Goal: Task Accomplishment & Management: Manage account settings

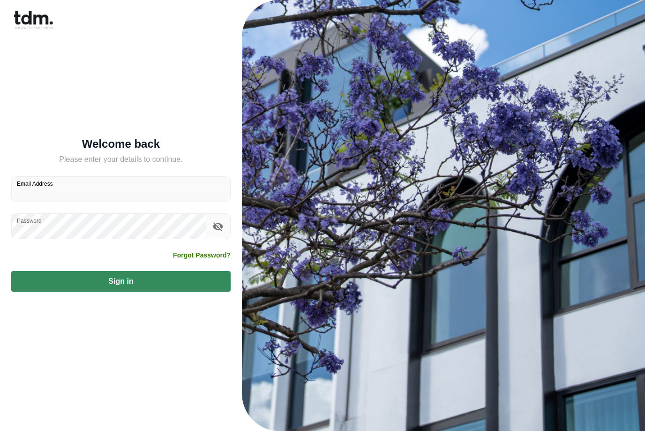
click at [89, 202] on input "Email Address" at bounding box center [121, 189] width 218 height 25
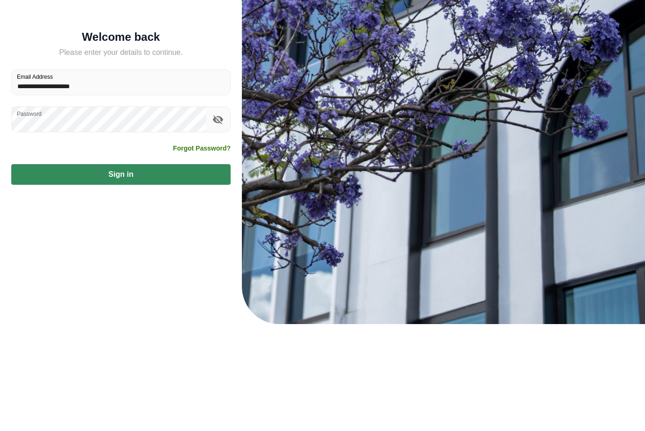
type input "**********"
click at [156, 271] on button "Sign in" at bounding box center [120, 281] width 219 height 21
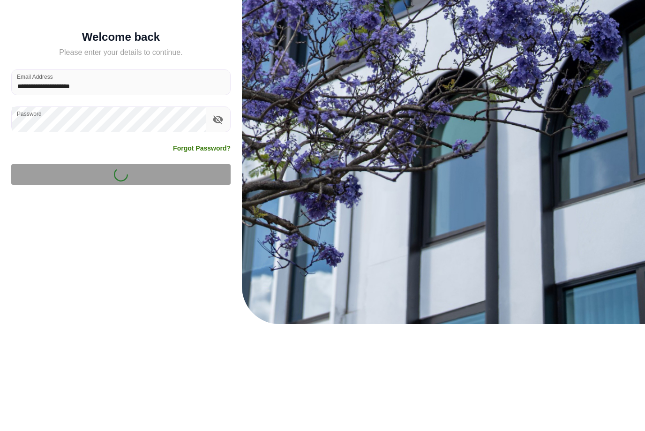
scroll to position [31, 0]
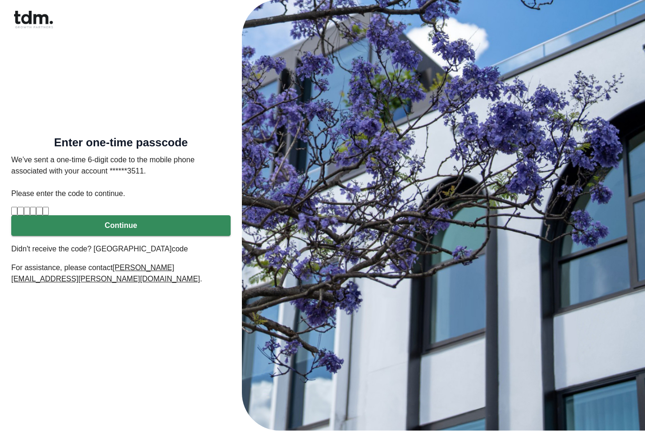
click at [17, 207] on input "Please enter verification code. Digit 1" at bounding box center [14, 211] width 6 height 8
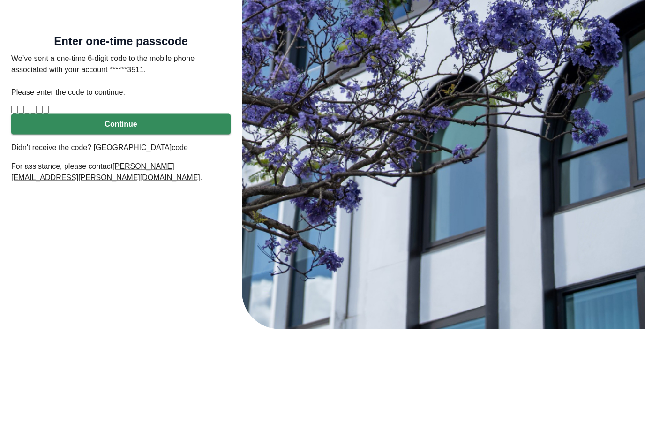
type input "*"
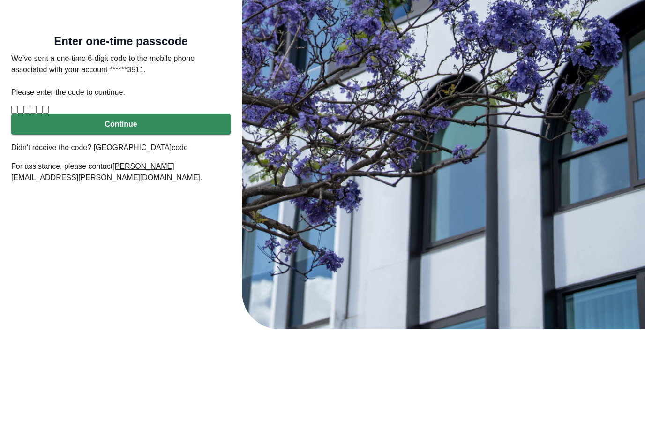
type input "*"
click at [174, 216] on button "Continue" at bounding box center [120, 226] width 219 height 21
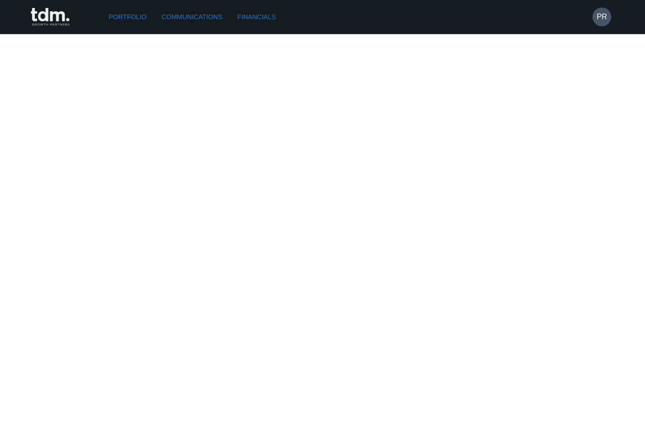
scroll to position [3919, 0]
